Goal: Check status: Check status

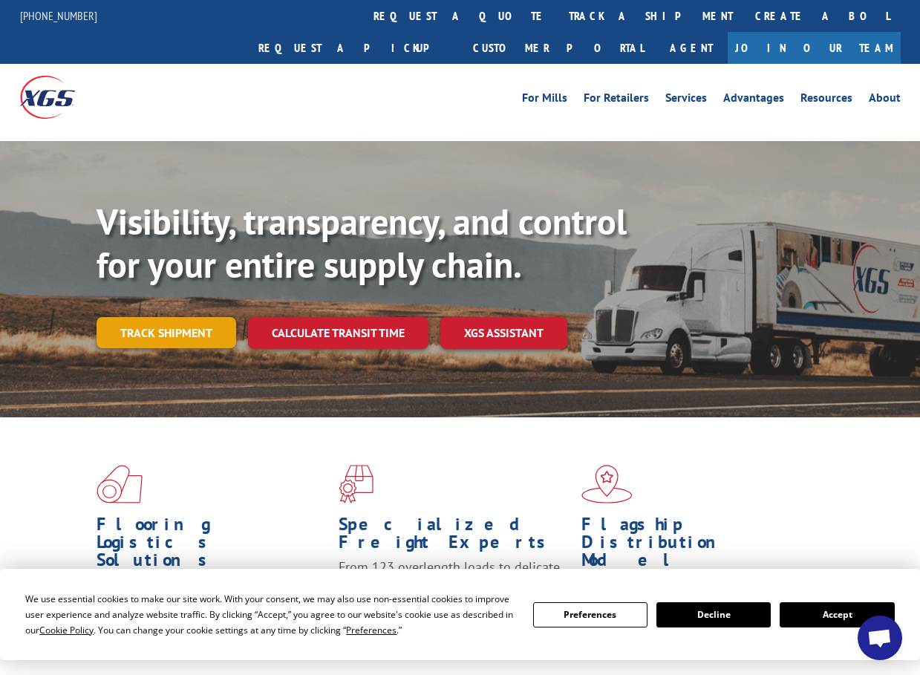
click at [157, 317] on link "Track shipment" at bounding box center [167, 332] width 140 height 31
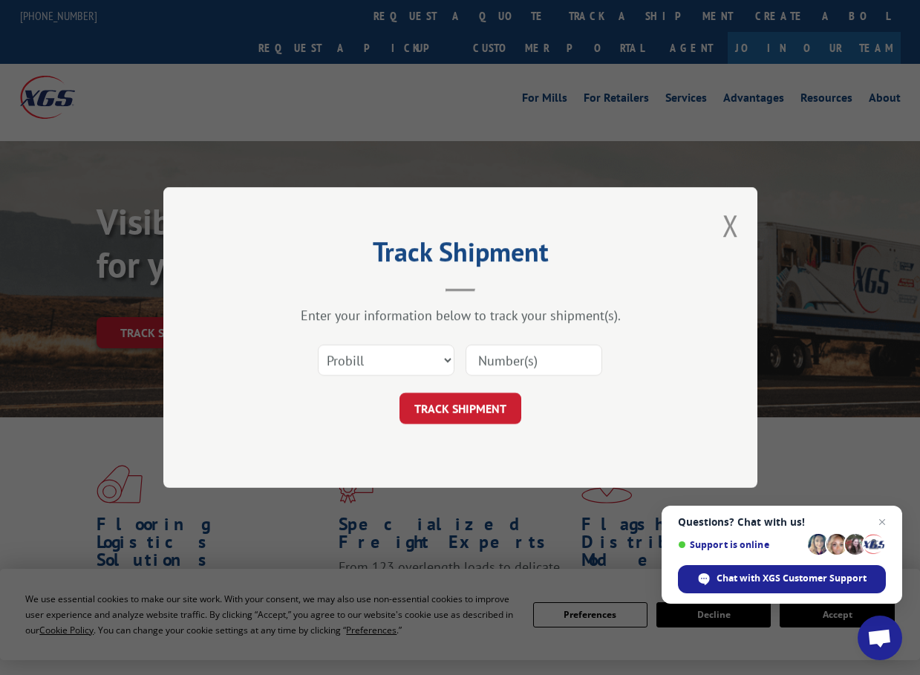
click at [520, 359] on input at bounding box center [534, 360] width 137 height 31
paste input "17535541"
type input "17535541"
click at [476, 403] on button "TRACK SHIPMENT" at bounding box center [461, 408] width 122 height 31
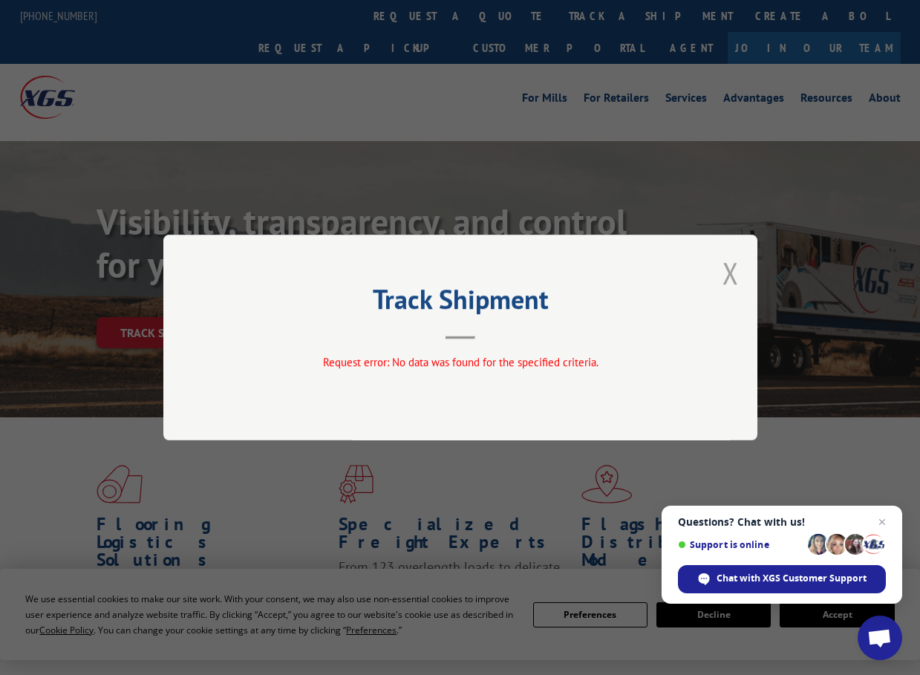
click at [725, 270] on button "Close modal" at bounding box center [731, 272] width 16 height 39
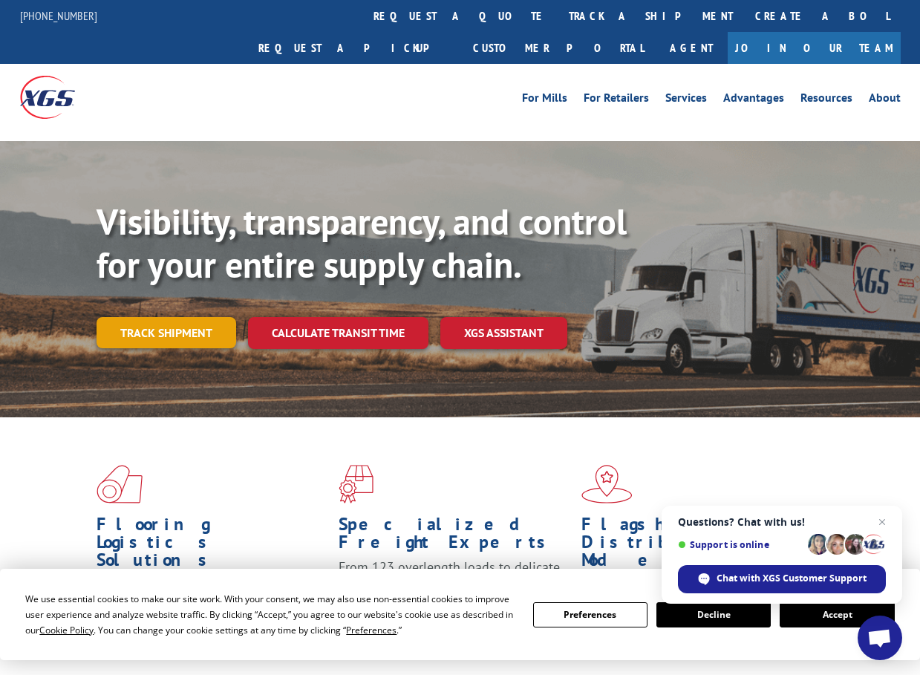
click at [194, 317] on link "Track shipment" at bounding box center [167, 332] width 140 height 31
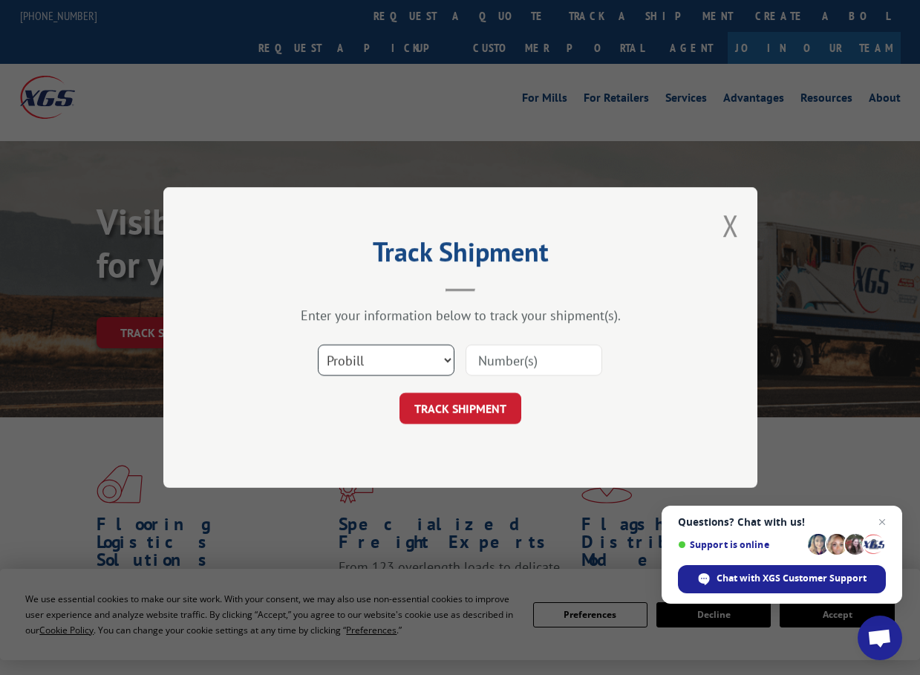
click at [441, 360] on select "Select category... Probill BOL PO" at bounding box center [386, 360] width 137 height 31
select select "po"
click at [318, 345] on select "Select category... Probill BOL PO" at bounding box center [386, 360] width 137 height 31
click at [540, 360] on input at bounding box center [534, 360] width 137 height 31
paste input "EF7513"
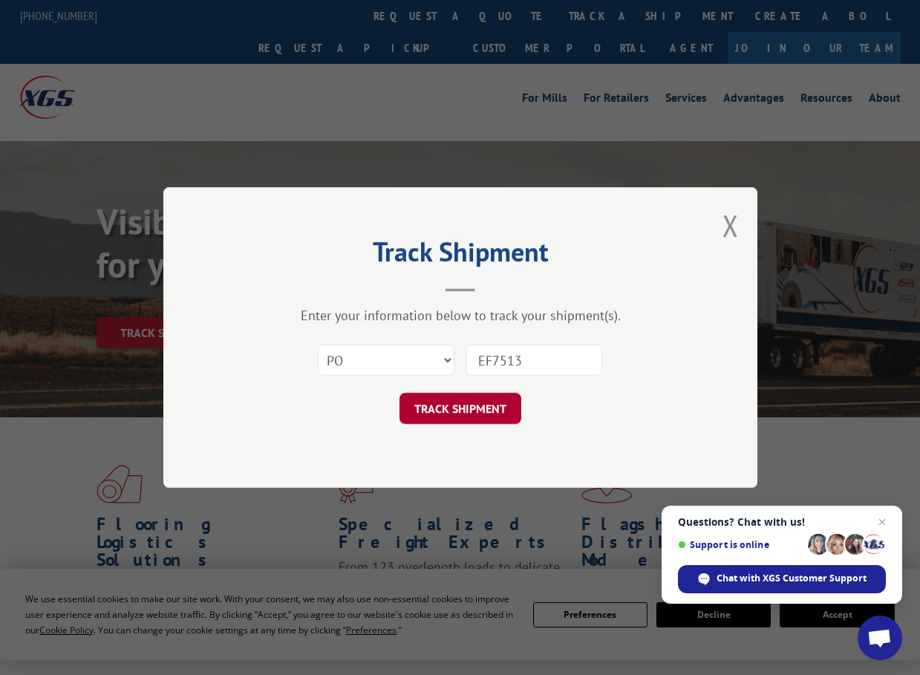
type input "EF7513"
click at [459, 408] on button "TRACK SHIPMENT" at bounding box center [461, 408] width 122 height 31
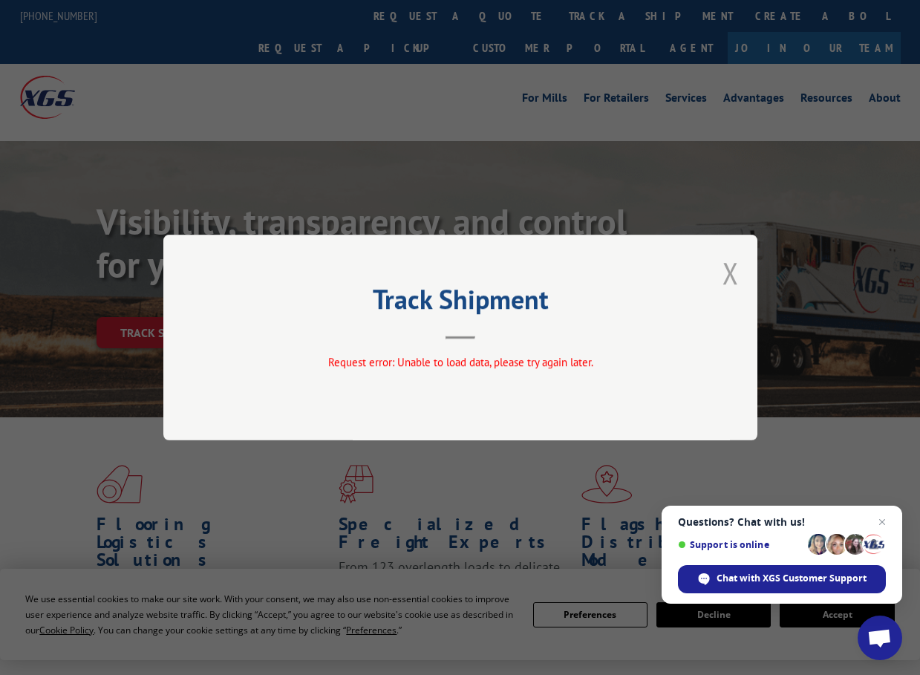
click at [732, 273] on button "Close modal" at bounding box center [731, 272] width 16 height 39
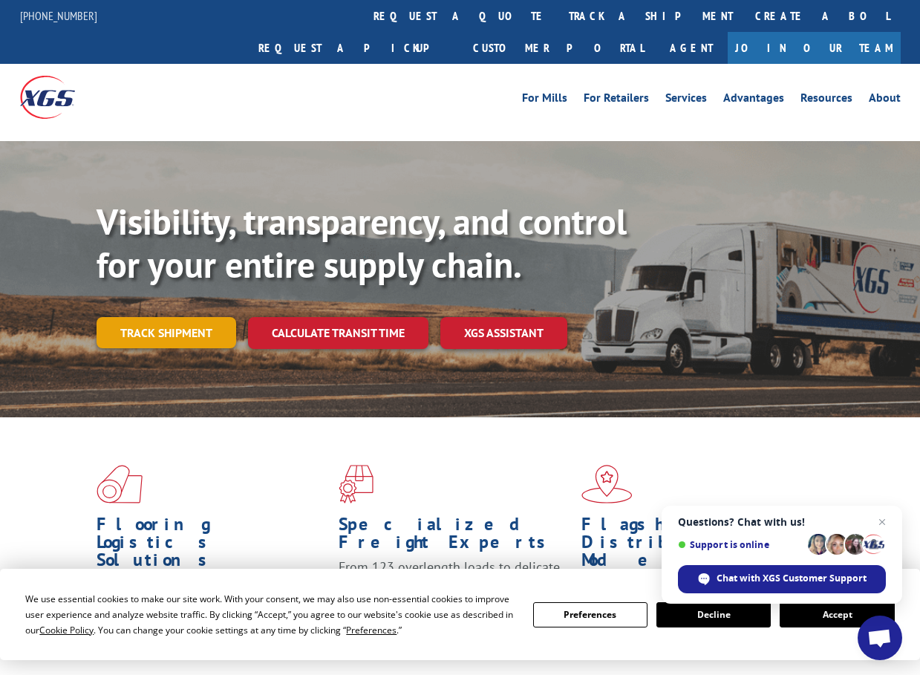
click at [185, 317] on link "Track shipment" at bounding box center [167, 332] width 140 height 31
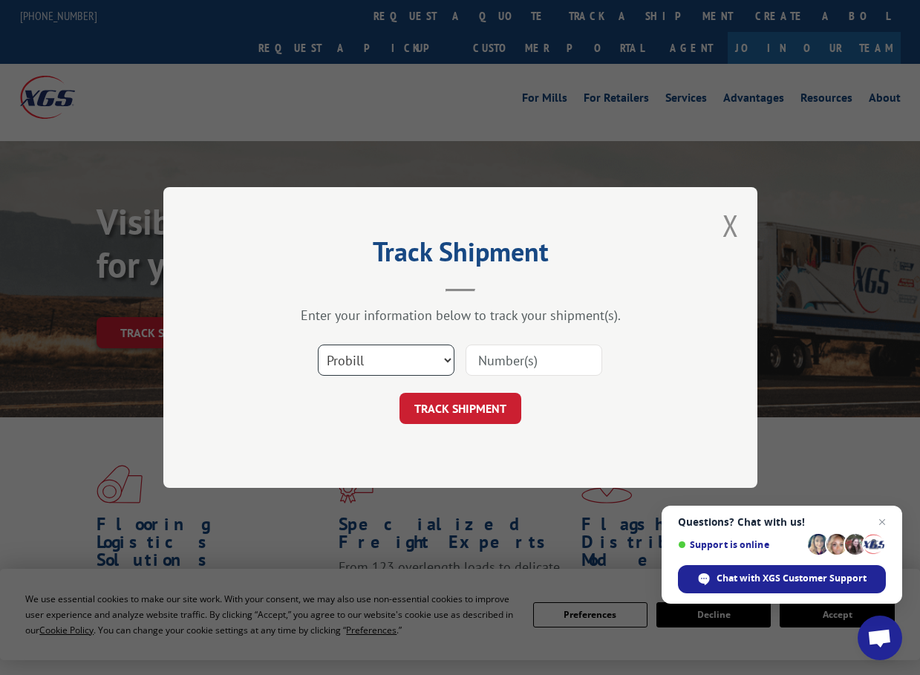
click at [443, 363] on select "Select category... Probill BOL PO" at bounding box center [386, 360] width 137 height 31
drag, startPoint x: 293, startPoint y: 446, endPoint x: 305, endPoint y: 441, distance: 12.3
click at [293, 446] on div "Track Shipment Enter your information below to track your shipment(s). Select c…" at bounding box center [460, 337] width 594 height 301
click at [434, 356] on select "Select category... Probill BOL PO" at bounding box center [386, 360] width 137 height 31
select select "bol"
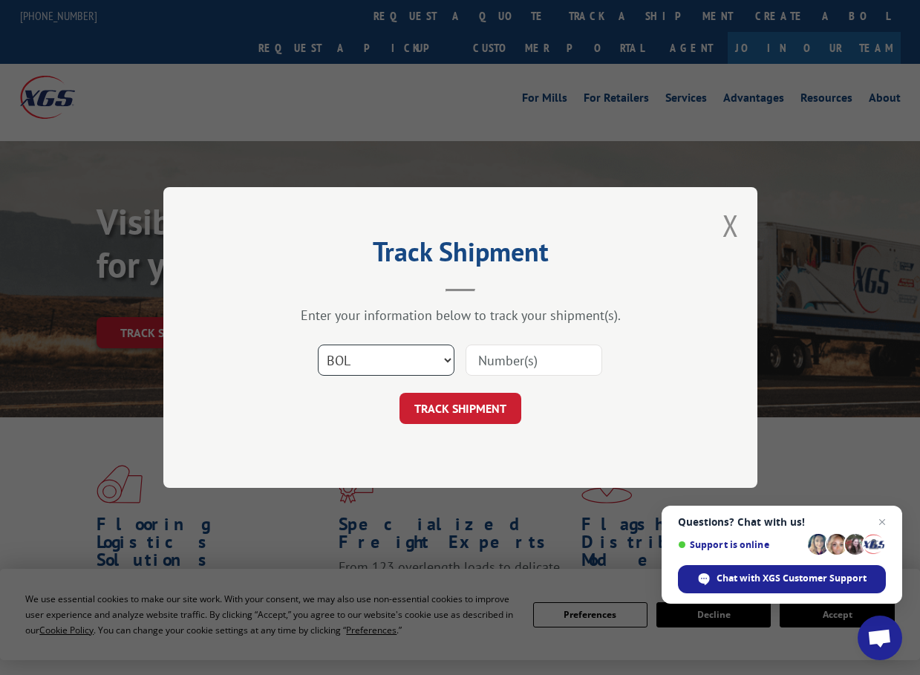
click at [318, 345] on select "Select category... Probill BOL PO" at bounding box center [386, 360] width 137 height 31
click at [519, 357] on input at bounding box center [534, 360] width 137 height 31
paste input "BG1012835125"
type input "BG1012835125"
click at [478, 403] on button "TRACK SHIPMENT" at bounding box center [461, 408] width 122 height 31
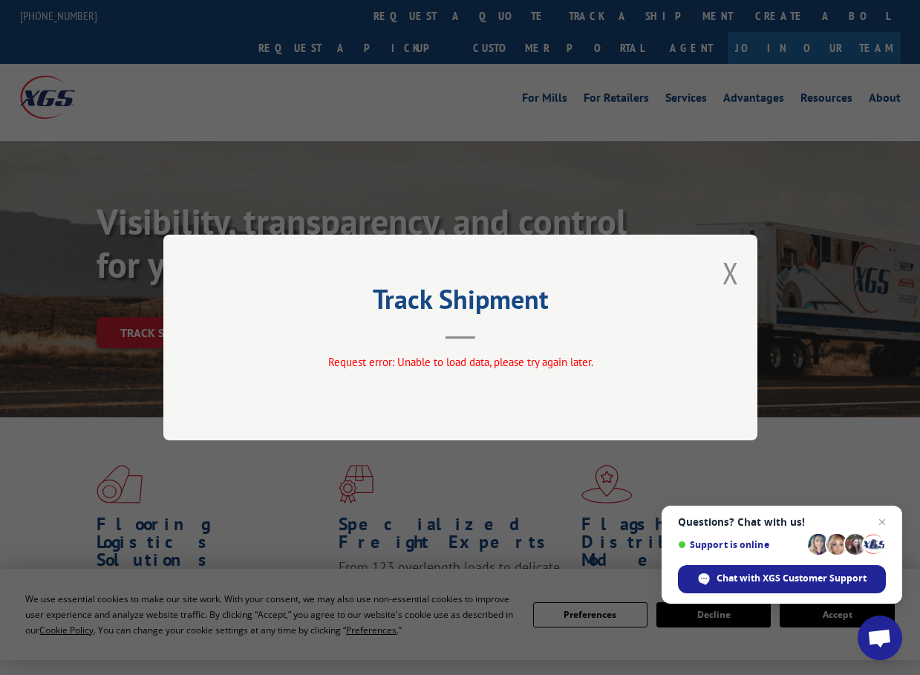
click at [341, 149] on div "Track Shipment Request error: Unable to load data, please try again later." at bounding box center [460, 337] width 920 height 675
click at [732, 267] on button "Close modal" at bounding box center [731, 272] width 16 height 39
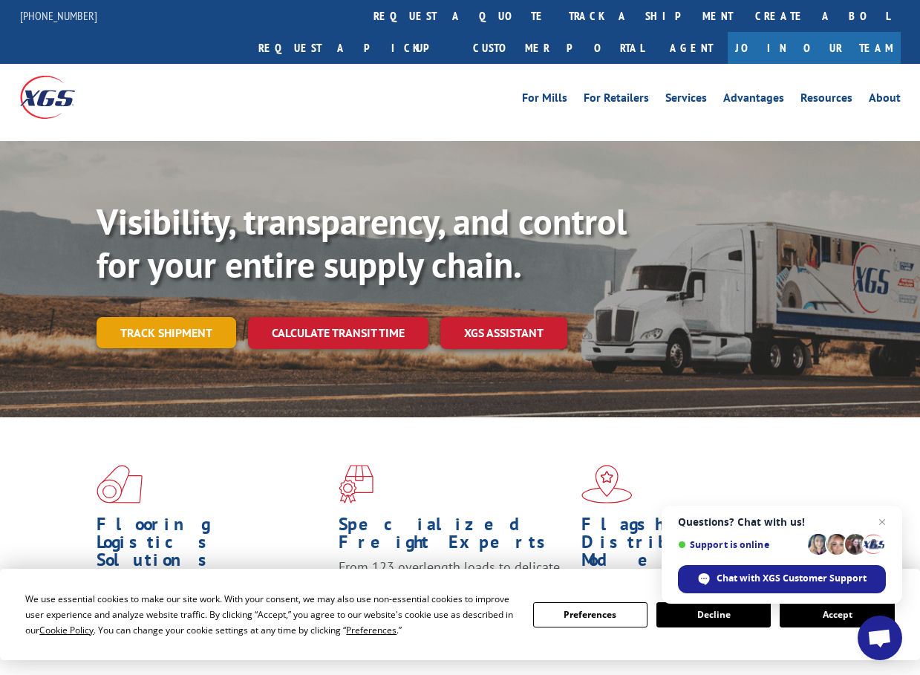
click at [181, 317] on link "Track shipment" at bounding box center [167, 332] width 140 height 31
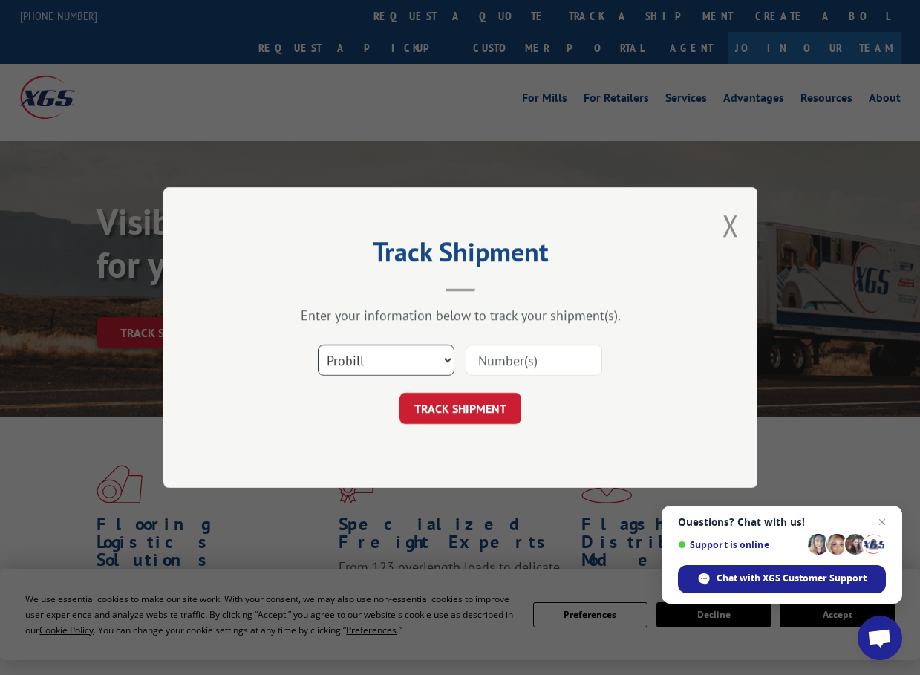
click at [440, 361] on select "Select category... Probill BOL PO" at bounding box center [386, 360] width 137 height 31
select select "bol"
click at [318, 345] on select "Select category... Probill BOL PO" at bounding box center [386, 360] width 137 height 31
click at [225, 377] on div "Track Shipment Enter your information below to track your shipment(s). Select c…" at bounding box center [460, 337] width 594 height 301
click at [550, 356] on input at bounding box center [534, 360] width 137 height 31
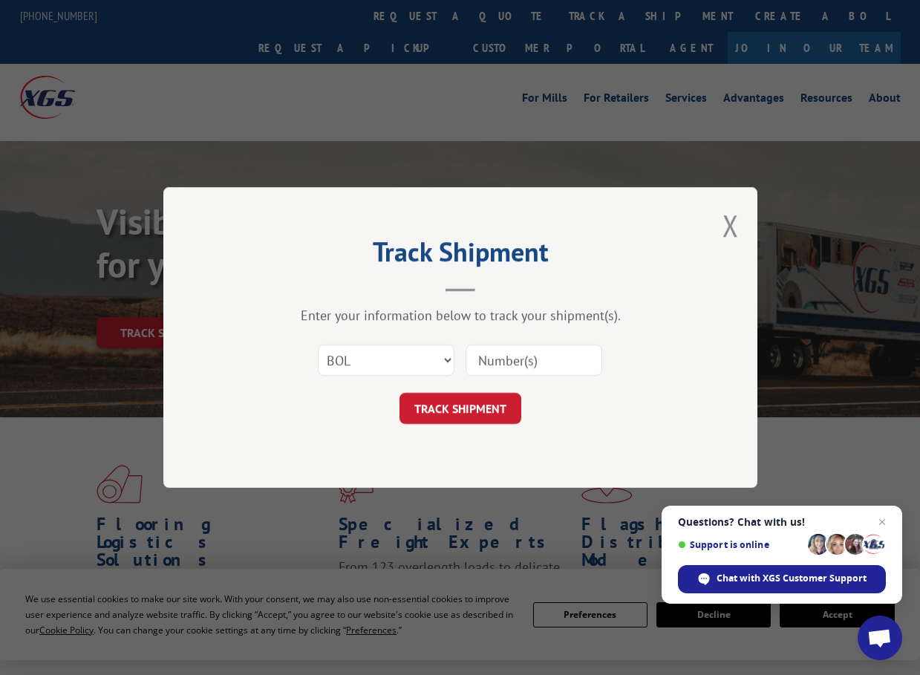
paste input "1012835125"
type input "1012835125"
click at [472, 409] on button "TRACK SHIPMENT" at bounding box center [461, 408] width 122 height 31
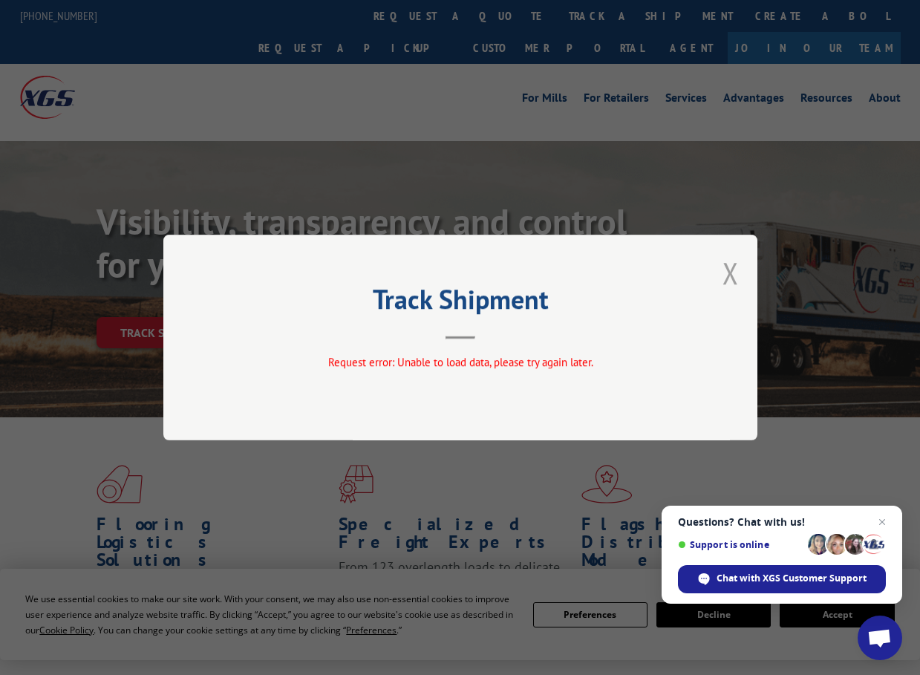
click at [729, 273] on button "Close modal" at bounding box center [731, 272] width 16 height 39
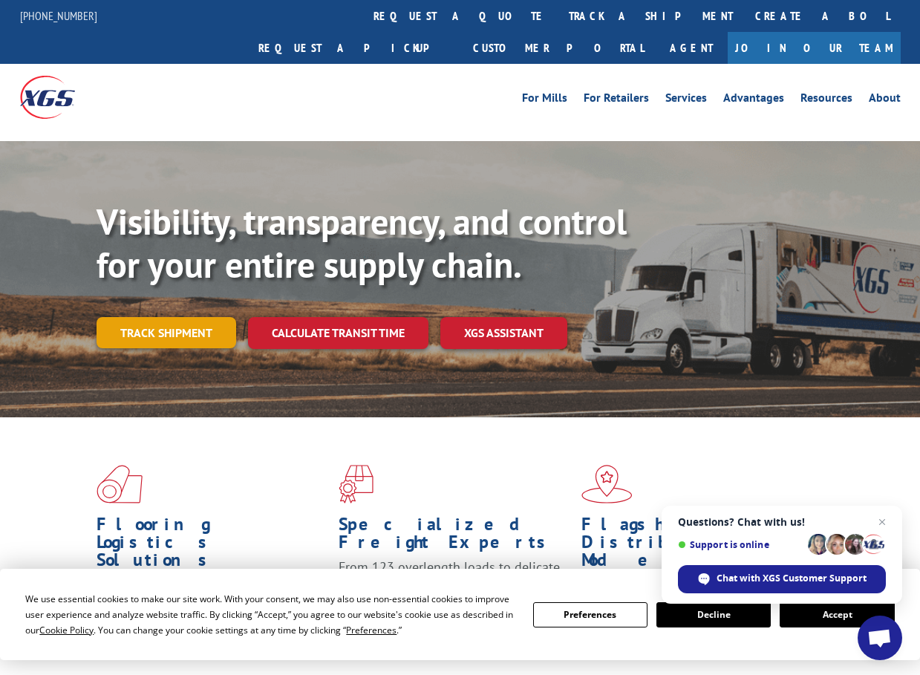
click at [154, 317] on link "Track shipment" at bounding box center [167, 332] width 140 height 31
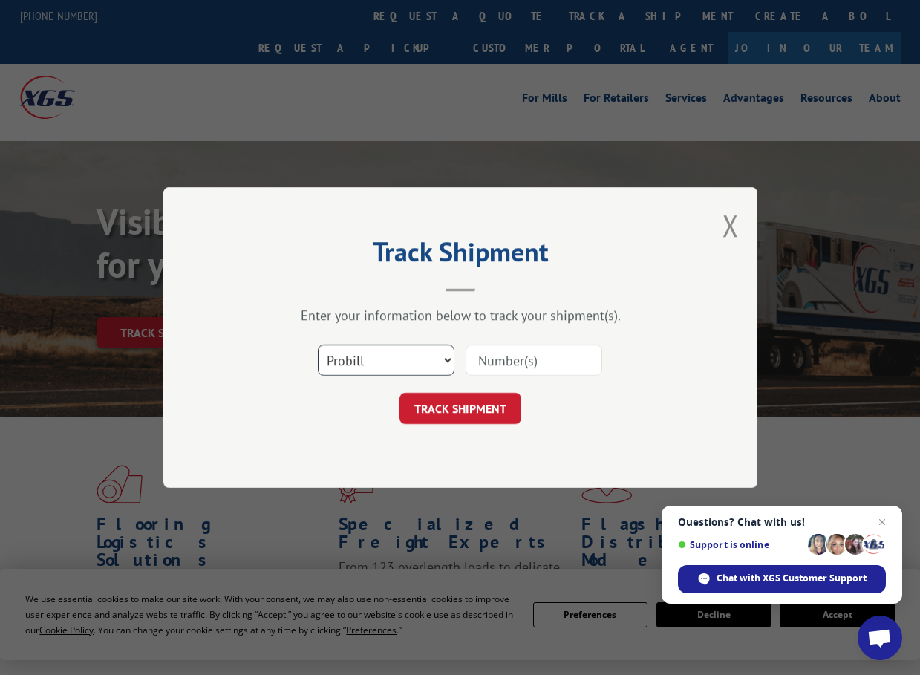
click at [446, 358] on select "Select category... Probill BOL PO" at bounding box center [386, 360] width 137 height 31
select select "po"
click at [318, 345] on select "Select category... Probill BOL PO" at bounding box center [386, 360] width 137 height 31
click at [519, 367] on input at bounding box center [534, 360] width 137 height 31
paste input "0200310604001"
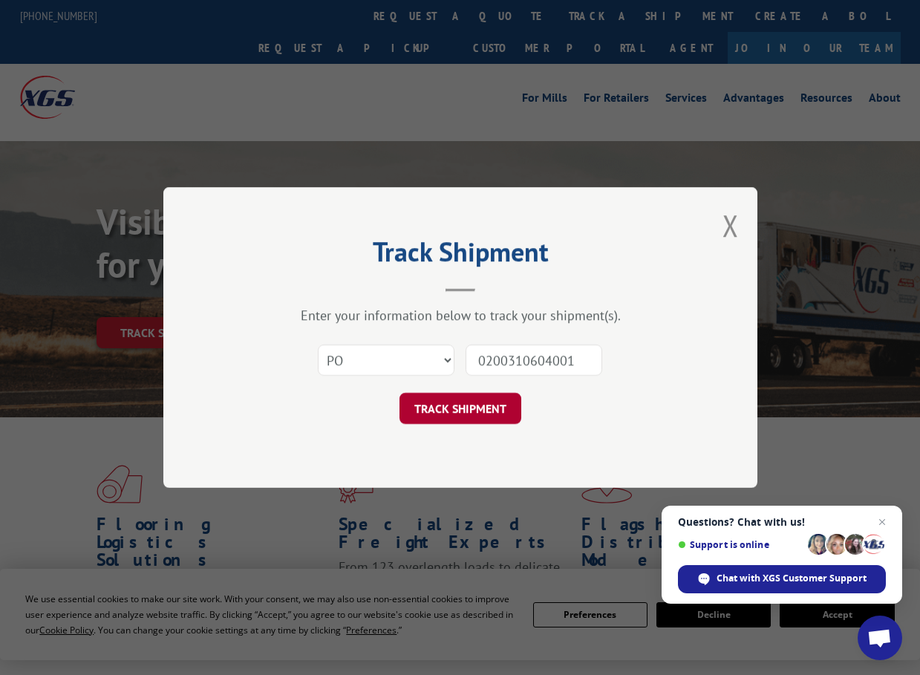
type input "0200310604001"
click at [472, 406] on button "TRACK SHIPMENT" at bounding box center [461, 408] width 122 height 31
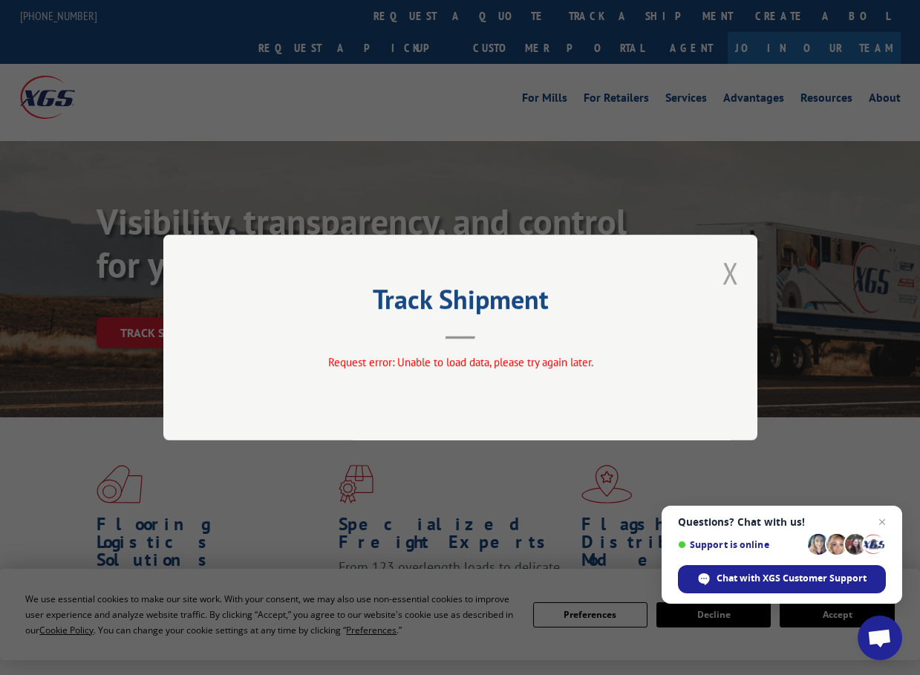
click at [735, 271] on button "Close modal" at bounding box center [731, 272] width 16 height 39
